Goal: Ask a question: Seek information or help from site administrators or community

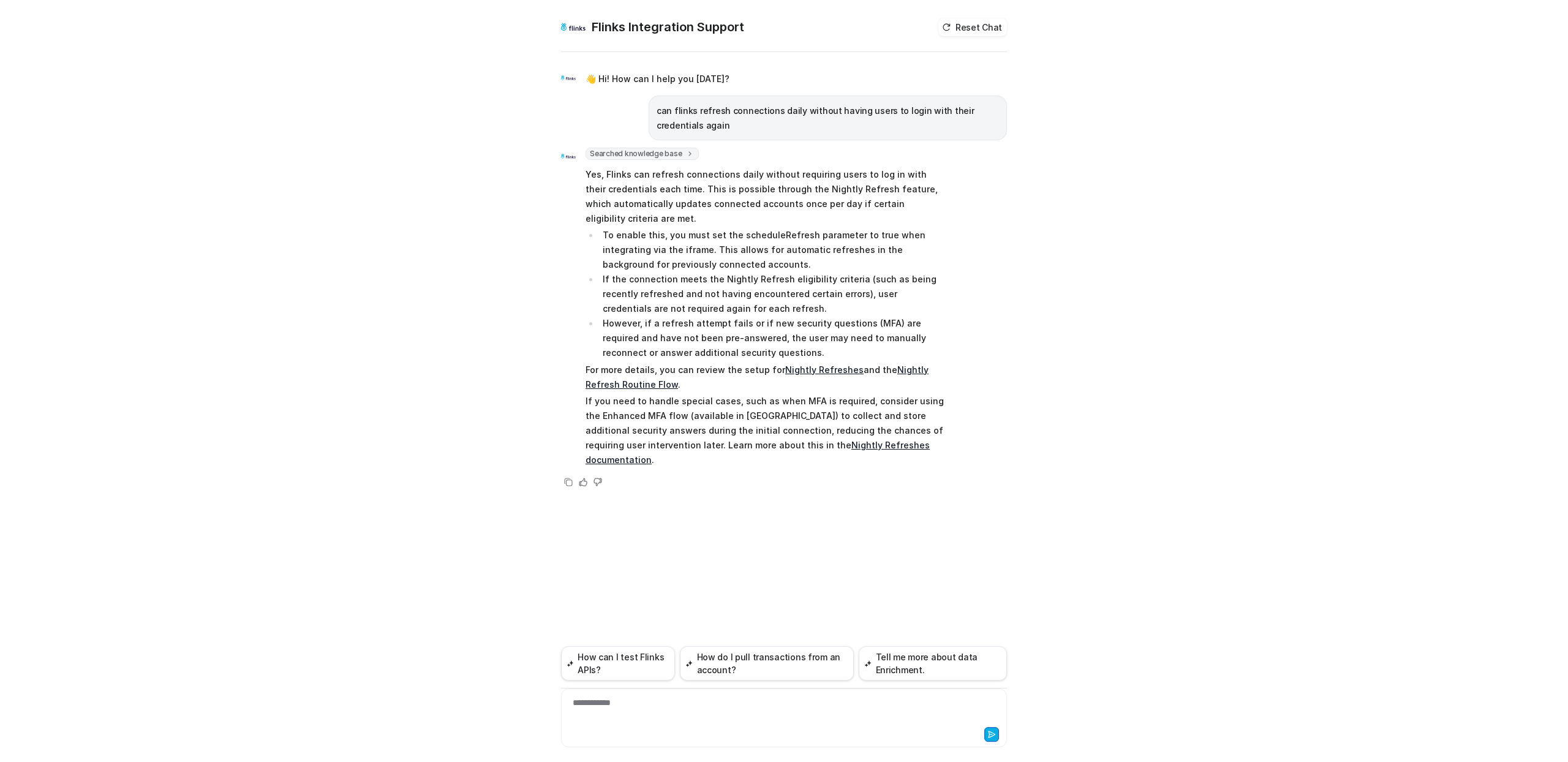
click at [366, 148] on div "Flinks Integration Support Reset Chat 👋 Hi! How can I help you [DATE]? can flin…" at bounding box center [784, 381] width 1568 height 762
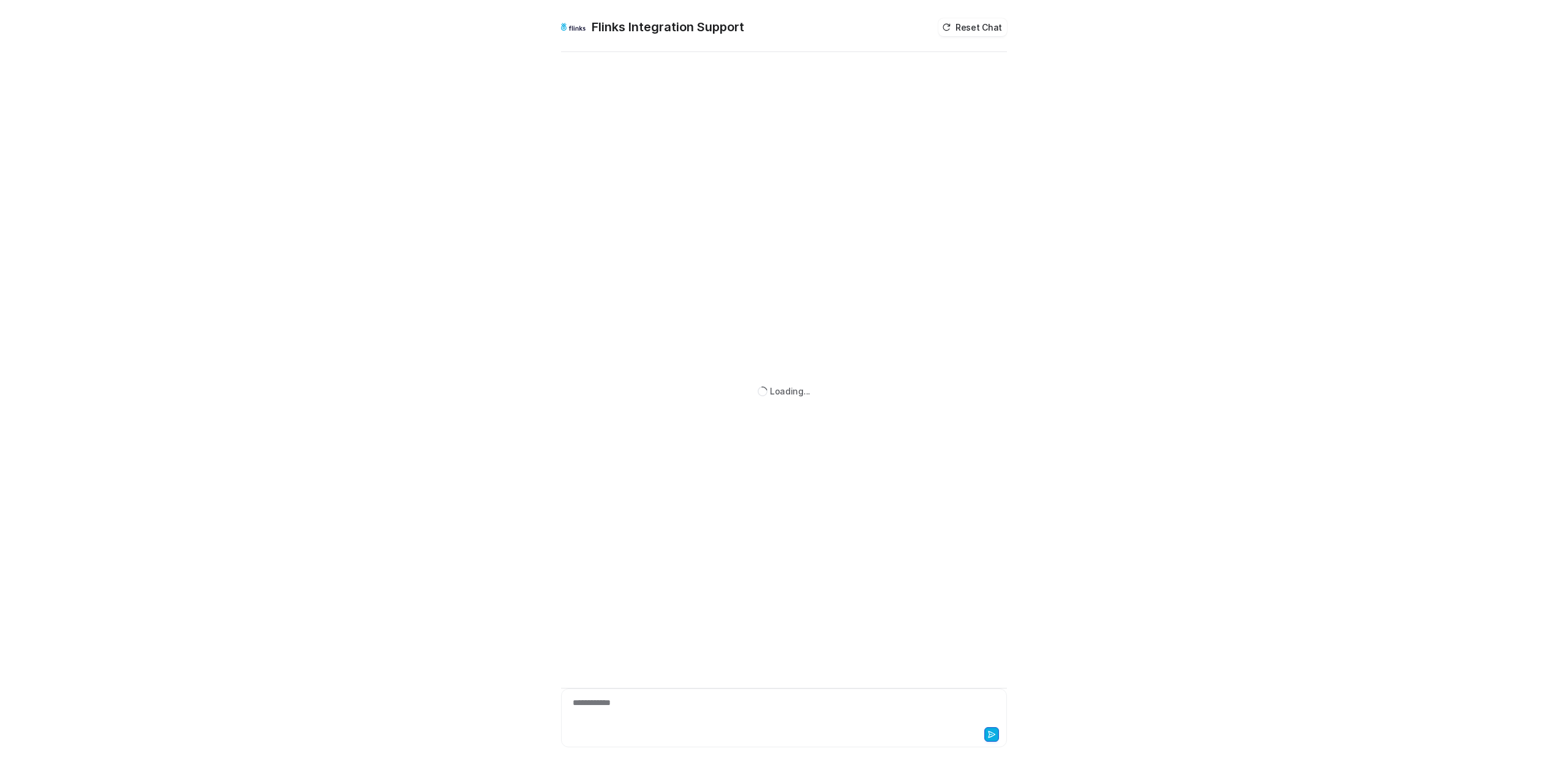
click at [632, 707] on div "**********" at bounding box center [784, 711] width 440 height 28
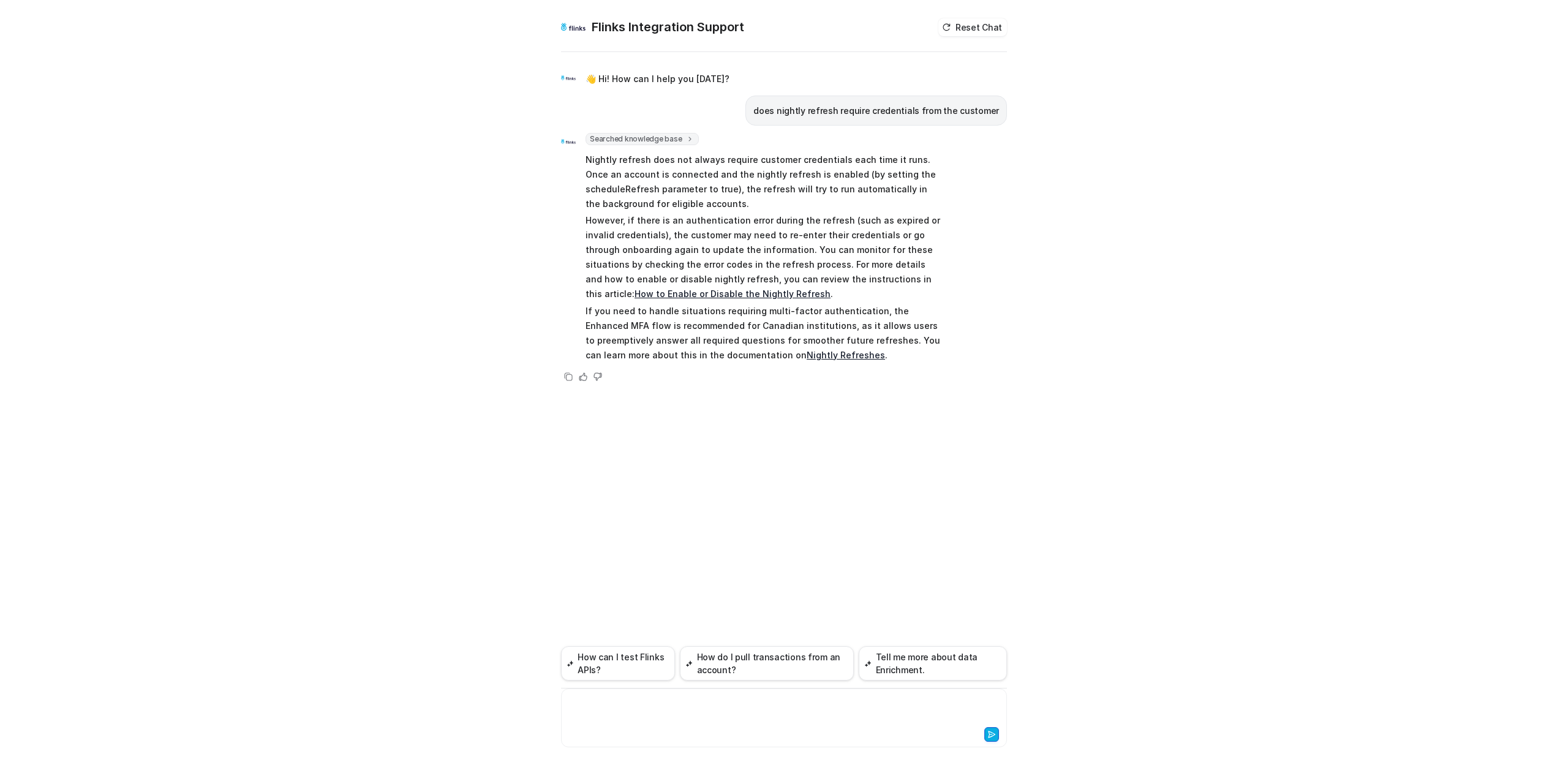
click at [1280, 168] on div "Flinks Integration Support Reset Chat 👋 Hi! How can I help you [DATE]? does nig…" at bounding box center [784, 381] width 1568 height 762
click at [1261, 91] on div "Flinks Integration Support Reset Chat 👋 Hi! How can I help you [DATE]? does nig…" at bounding box center [784, 381] width 1568 height 762
drag, startPoint x: 712, startPoint y: 715, endPoint x: 719, endPoint y: 720, distance: 8.6
click at [713, 716] on div at bounding box center [784, 711] width 440 height 28
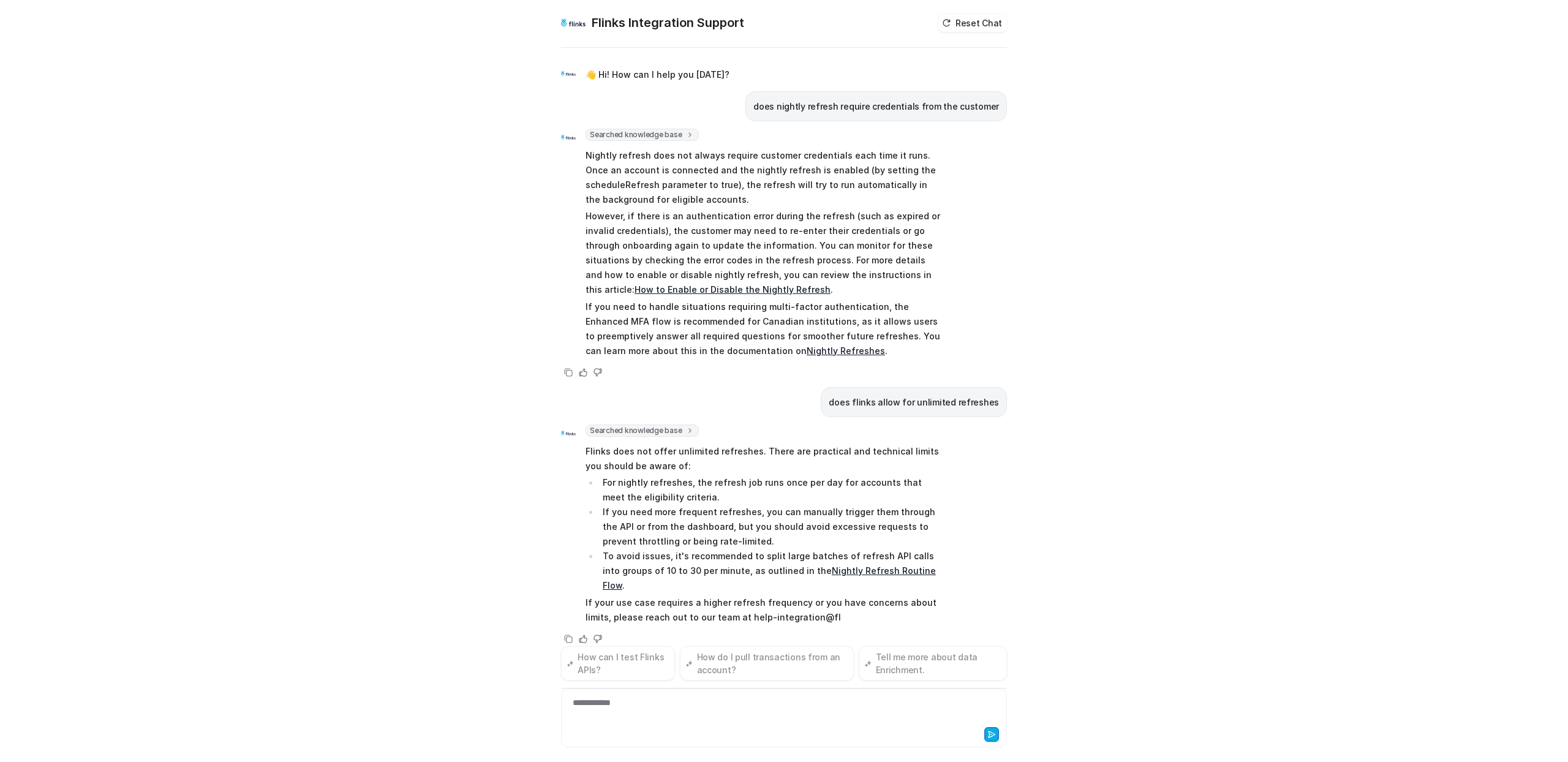
scroll to position [19, 0]
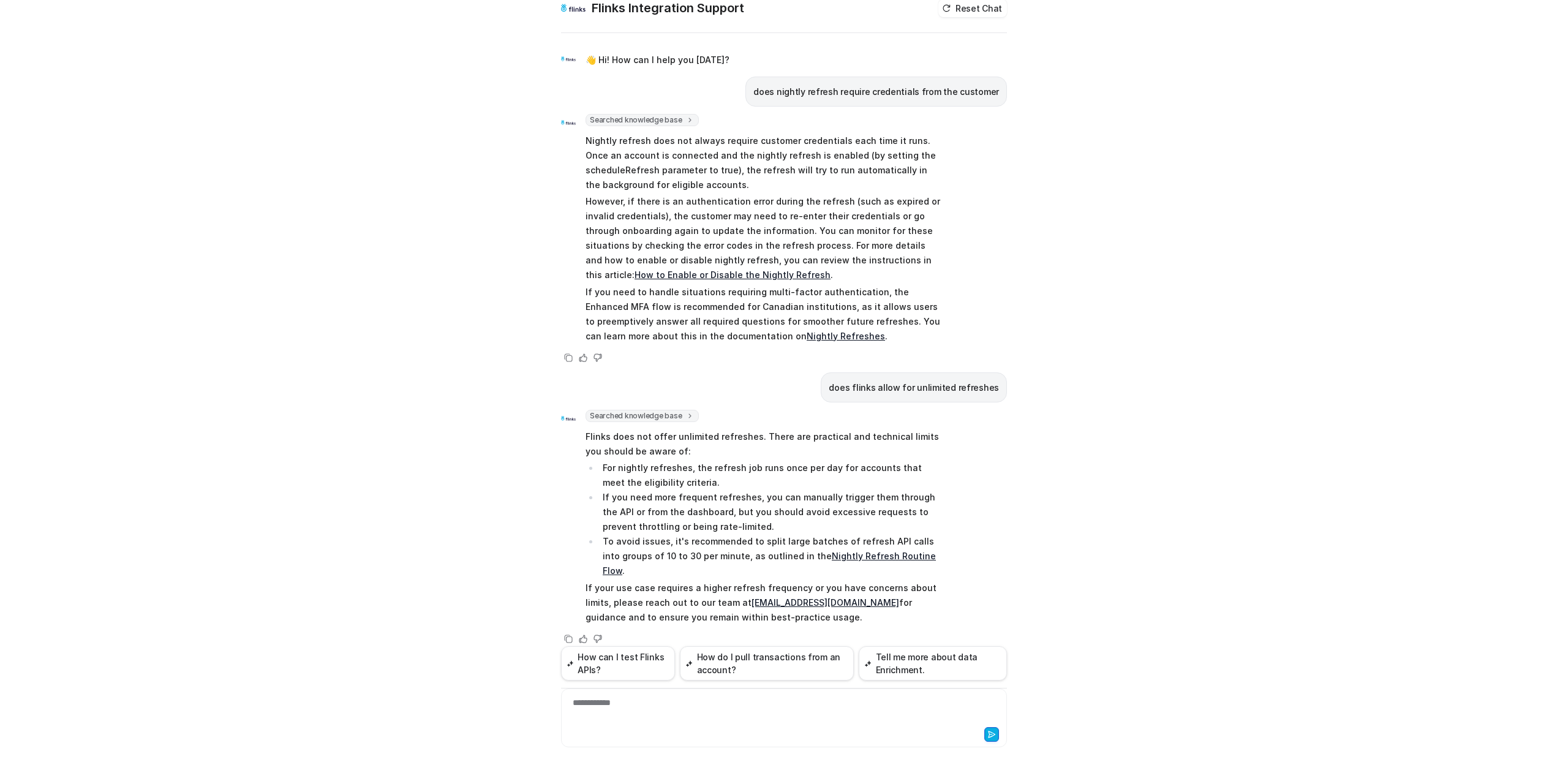
click at [645, 694] on div "**********" at bounding box center [784, 718] width 446 height 59
click at [622, 709] on div "**********" at bounding box center [784, 711] width 440 height 28
drag, startPoint x: 655, startPoint y: 700, endPoint x: 547, endPoint y: 692, distance: 108.3
click at [551, 698] on div "Flinks Integration Support Reset Chat 👋 Hi! How can I help you [DATE]? does nig…" at bounding box center [784, 370] width 465 height 747
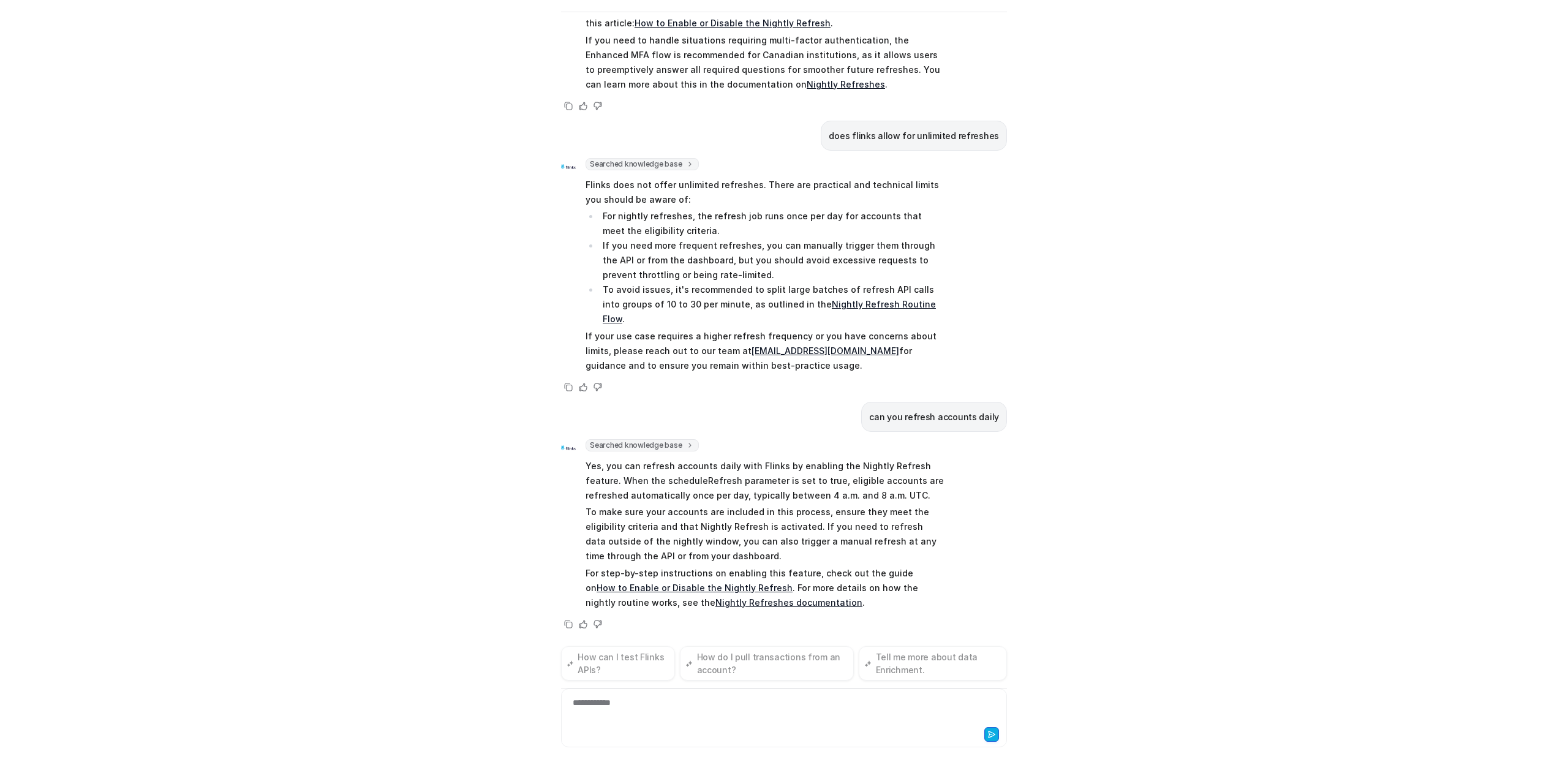
scroll to position [216, 0]
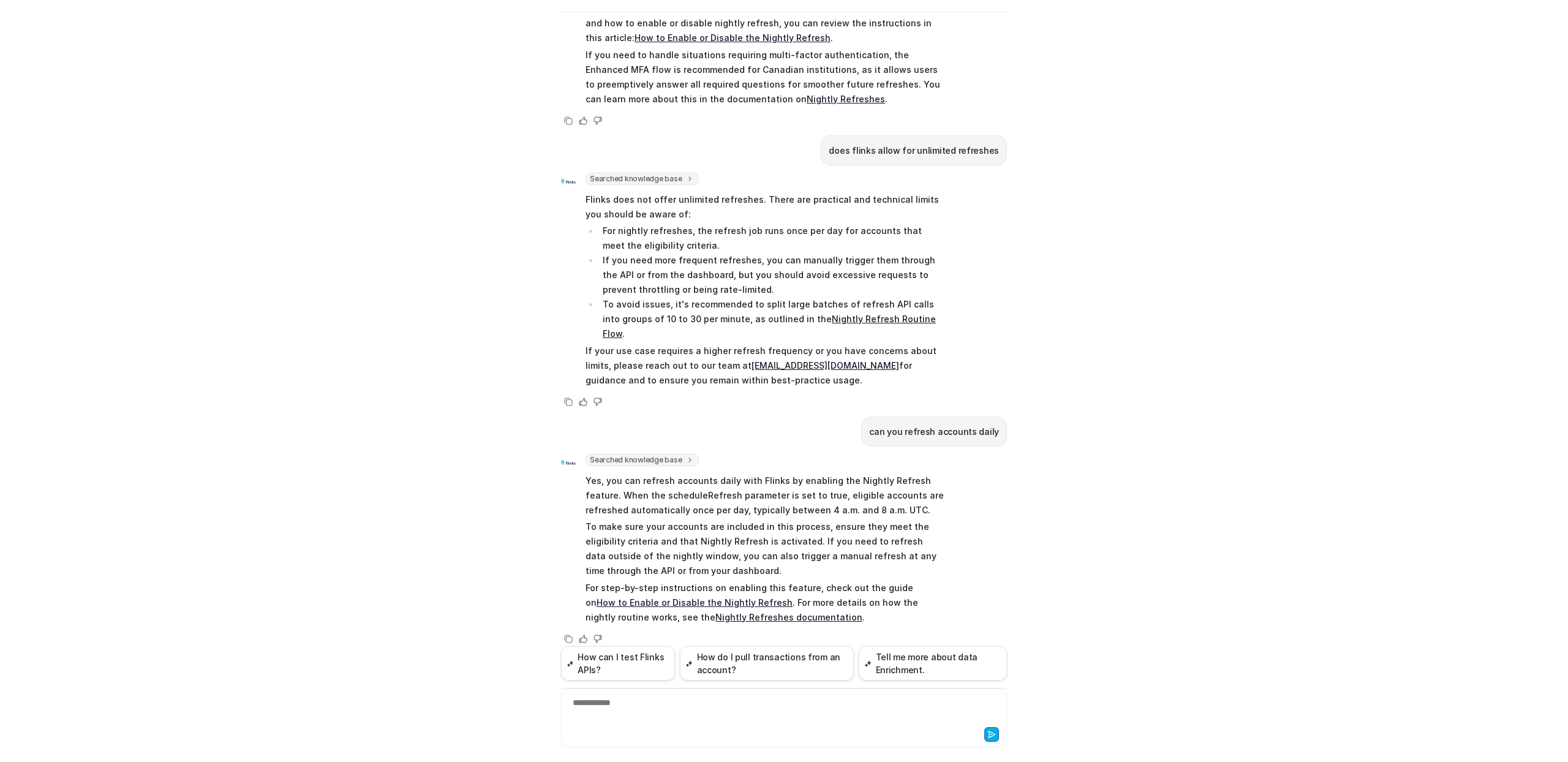
click at [1337, 288] on div "Flinks Integration Support Reset Chat 👋 Hi! How can I help you [DATE]? does nig…" at bounding box center [784, 381] width 1568 height 762
click at [1425, 255] on div "Flinks Integration Support Reset Chat 👋 Hi! How can I help you [DATE]? does nig…" at bounding box center [784, 381] width 1568 height 762
click at [1305, 150] on div "Flinks Integration Support Reset Chat 👋 Hi! How can I help you [DATE]? does nig…" at bounding box center [784, 381] width 1568 height 762
click at [370, 159] on div "Flinks Integration Support Reset Chat 👋 Hi! How can I help you [DATE]? does nig…" at bounding box center [784, 381] width 1568 height 762
click at [378, 112] on div "Flinks Integration Support Reset Chat 👋 Hi! How can I help you [DATE]? does nig…" at bounding box center [784, 381] width 1568 height 762
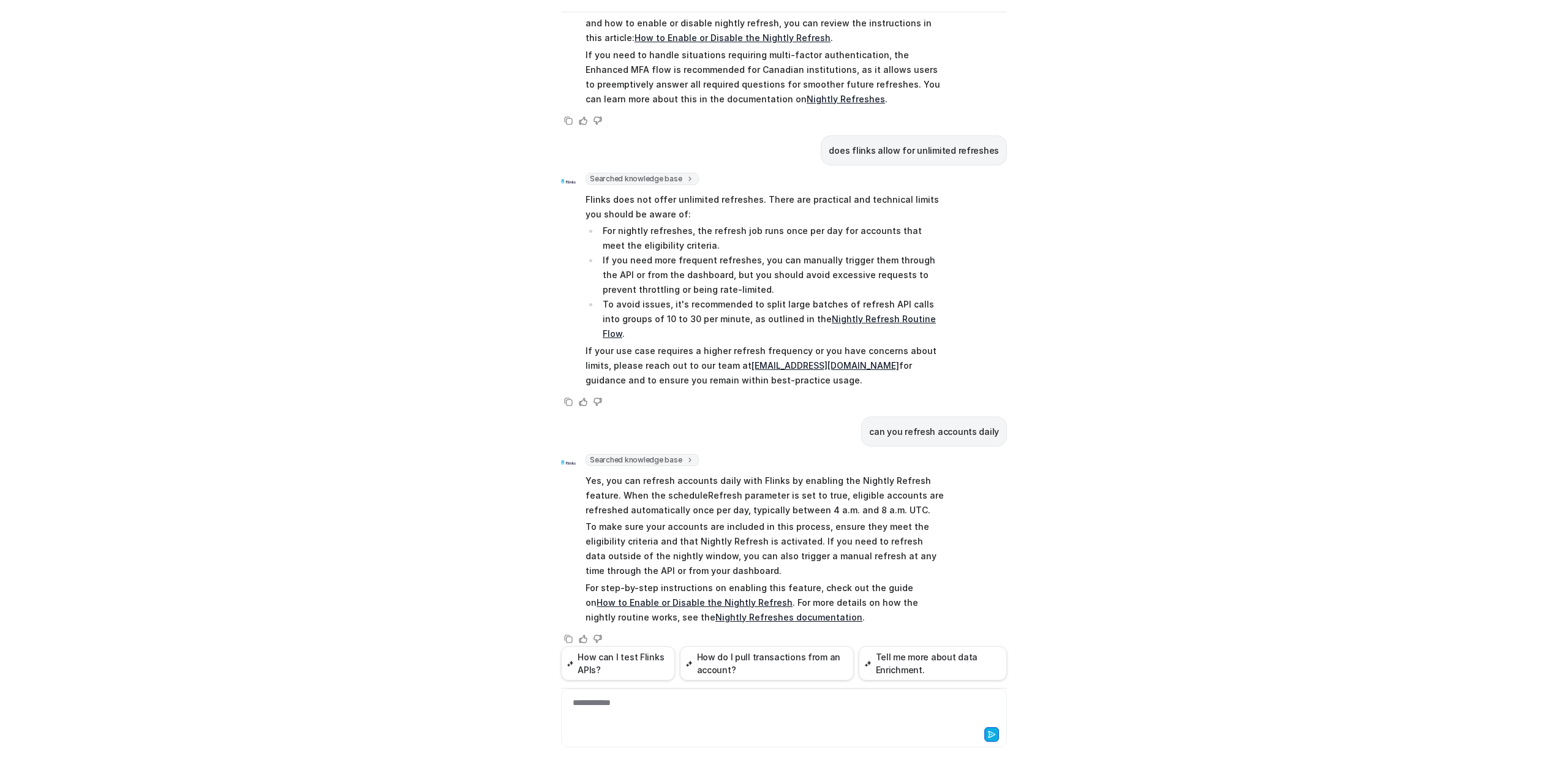
click at [1371, 374] on div "Flinks Integration Support Reset Chat 👋 Hi! How can I help you [DATE]? does nig…" at bounding box center [784, 381] width 1568 height 762
